Goal: Transaction & Acquisition: Purchase product/service

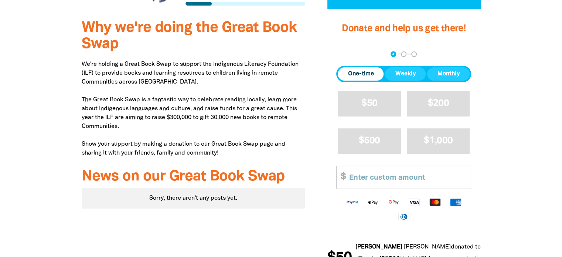
scroll to position [258, 0]
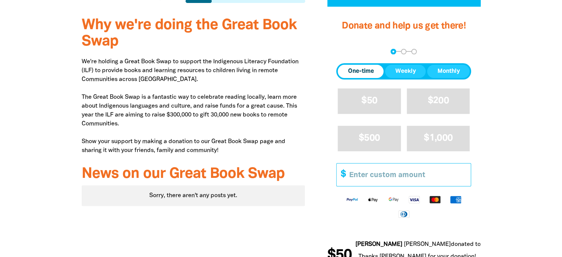
click at [372, 178] on input "Other Amount" at bounding box center [407, 174] width 127 height 23
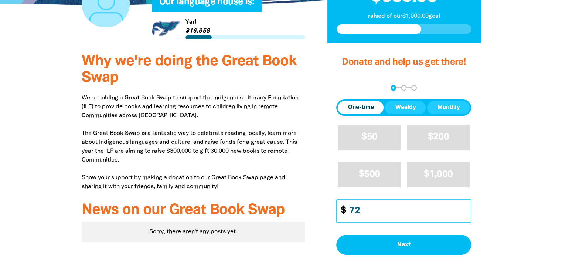
scroll to position [295, 0]
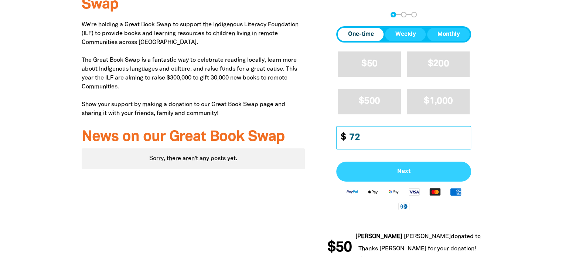
type input "72"
click at [387, 169] on span "Next" at bounding box center [403, 171] width 119 height 6
select select "AU"
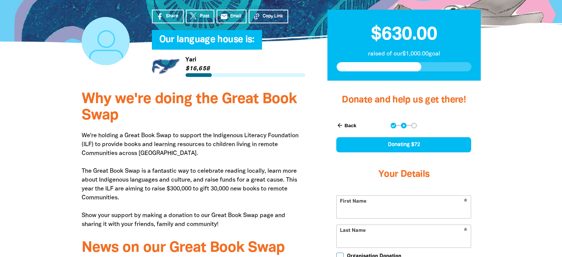
scroll to position [185, 0]
click at [347, 123] on button "arrow_back Back" at bounding box center [346, 125] width 26 height 13
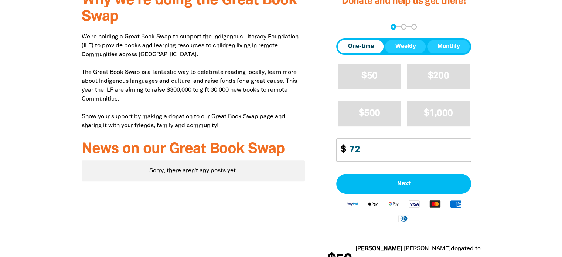
scroll to position [289, 0]
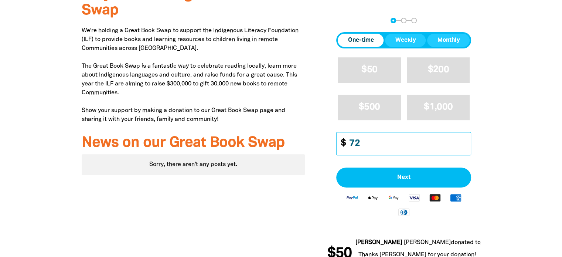
click at [365, 145] on input "72" at bounding box center [407, 143] width 127 height 23
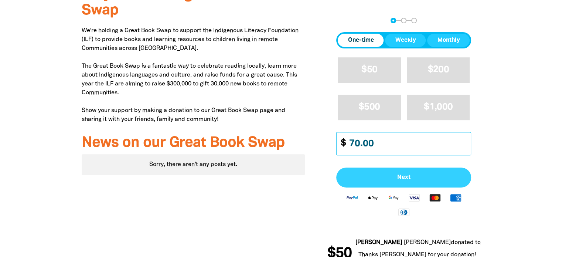
type input "70.00"
click at [435, 177] on span "Next" at bounding box center [403, 177] width 119 height 6
select select "AU"
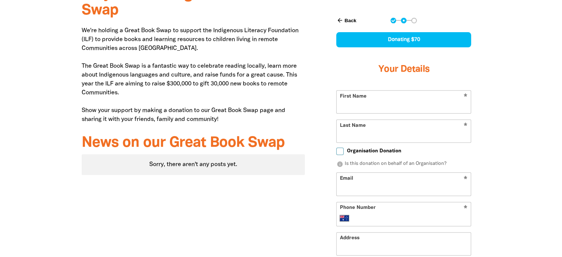
click at [409, 104] on input "First Name" at bounding box center [403, 101] width 134 height 23
type input "[PERSON_NAME]"
click at [352, 134] on input "Last Name" at bounding box center [403, 131] width 134 height 23
type input "Anggrahini"
click at [517, 156] on div at bounding box center [281, 180] width 562 height 402
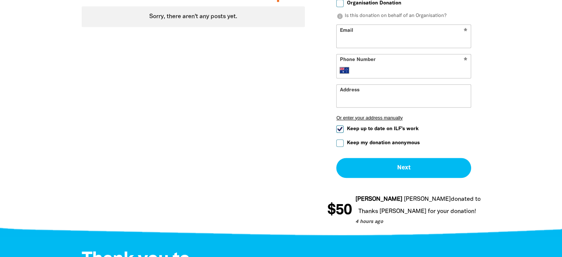
scroll to position [437, 0]
click at [381, 44] on input "Email" at bounding box center [403, 36] width 134 height 23
type input "[PERSON_NAME][EMAIL_ADDRESS][DOMAIN_NAME]"
click at [391, 71] on input "Phone Number" at bounding box center [410, 70] width 113 height 9
type input "0407 231 643"
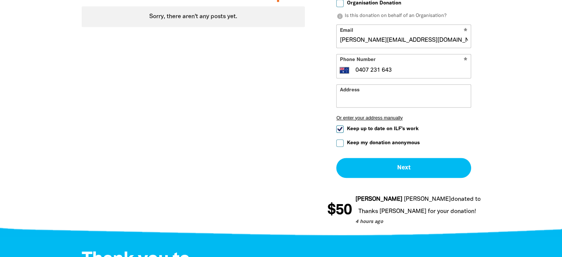
click at [338, 127] on input "Keep up to date on ILF's work" at bounding box center [339, 128] width 7 height 7
checkbox input "false"
click at [368, 99] on input "Address" at bounding box center [403, 96] width 134 height 23
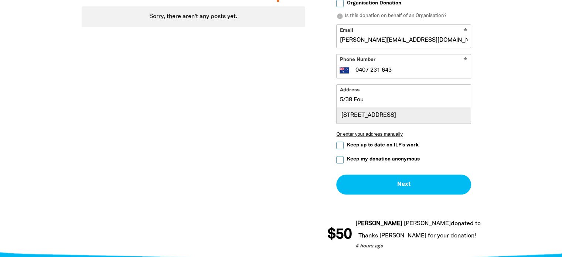
click at [381, 116] on div "[STREET_ADDRESS]" at bounding box center [403, 115] width 134 height 16
type input "[STREET_ADDRESS]"
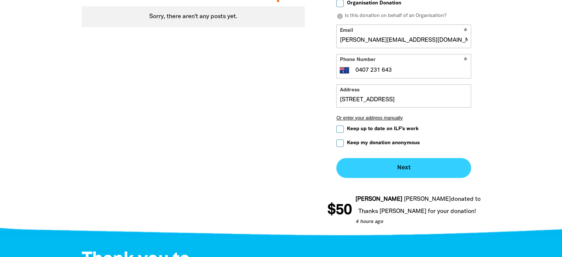
click at [414, 166] on button "Next chevron_right" at bounding box center [403, 168] width 135 height 20
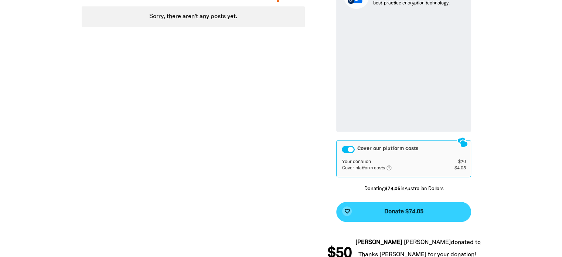
click at [413, 210] on span "Donate $74.05" at bounding box center [403, 212] width 39 height 6
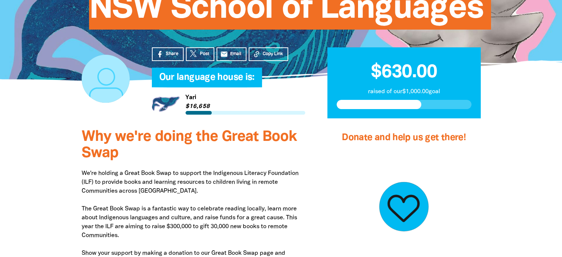
scroll to position [31, 0]
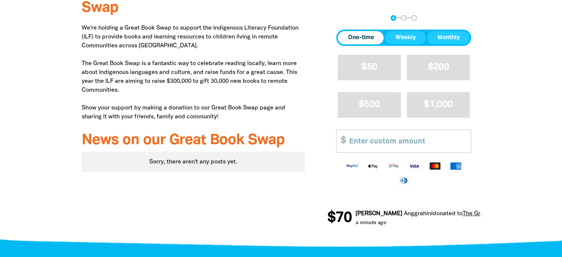
scroll to position [295, 0]
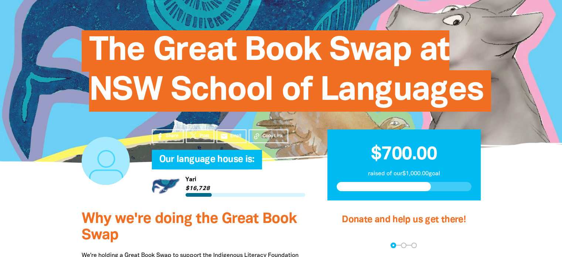
scroll to position [111, 0]
